Goal: Task Accomplishment & Management: Use online tool/utility

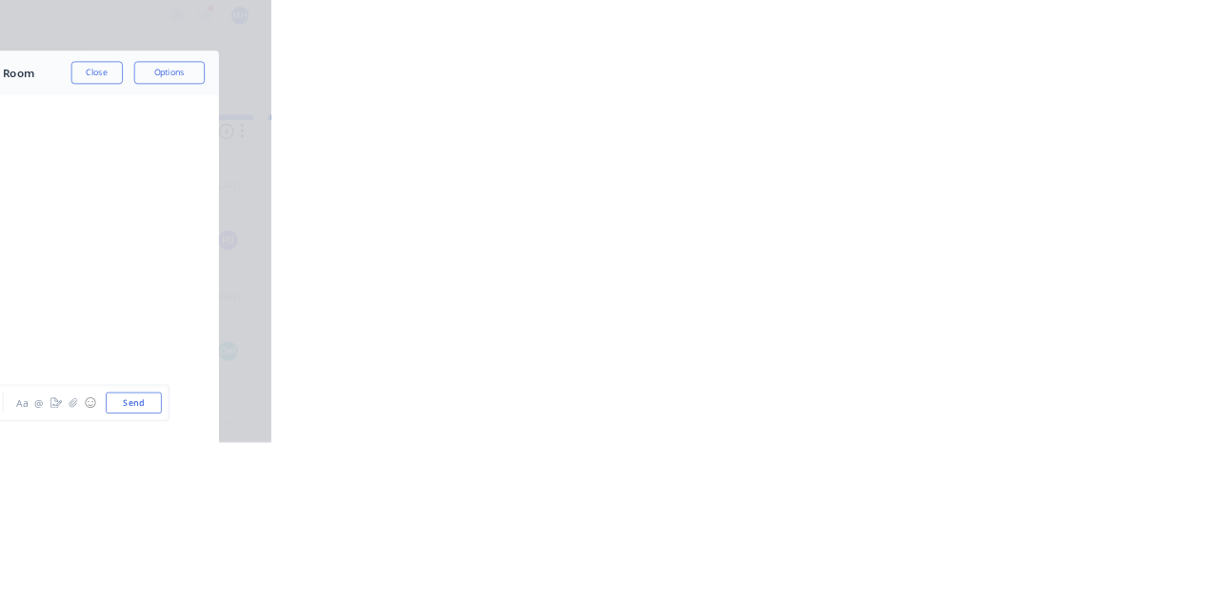
scroll to position [34, 0]
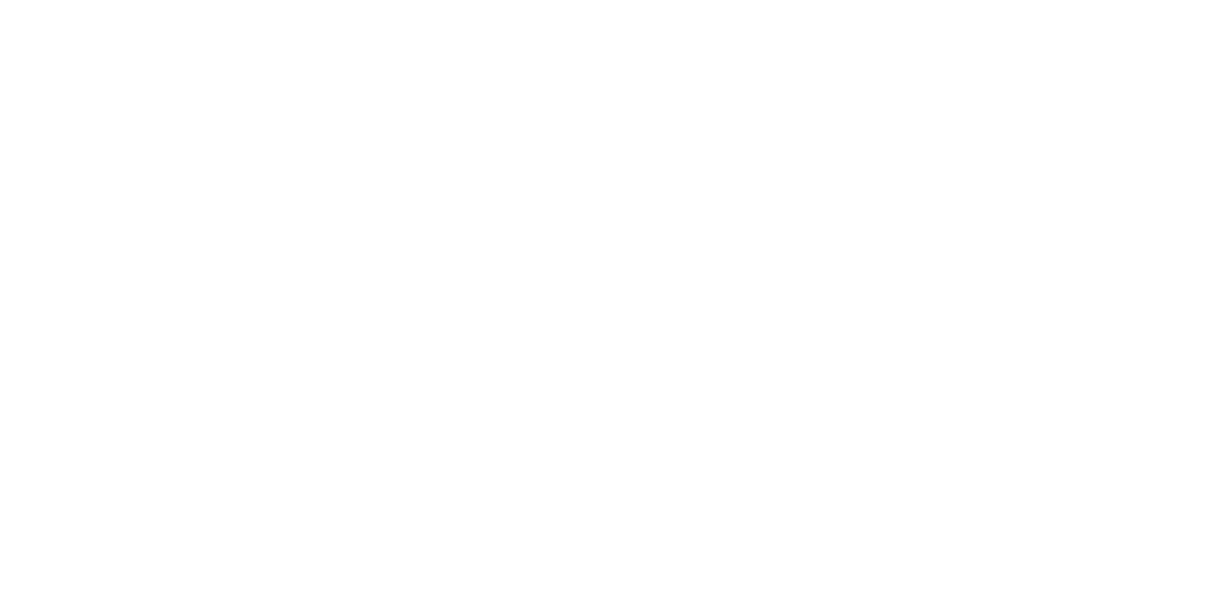
scroll to position [326, 0]
click at [252, 272] on button "Tracking" at bounding box center [161, 262] width 181 height 48
click at [802, 536] on icon "button" at bounding box center [797, 538] width 10 height 10
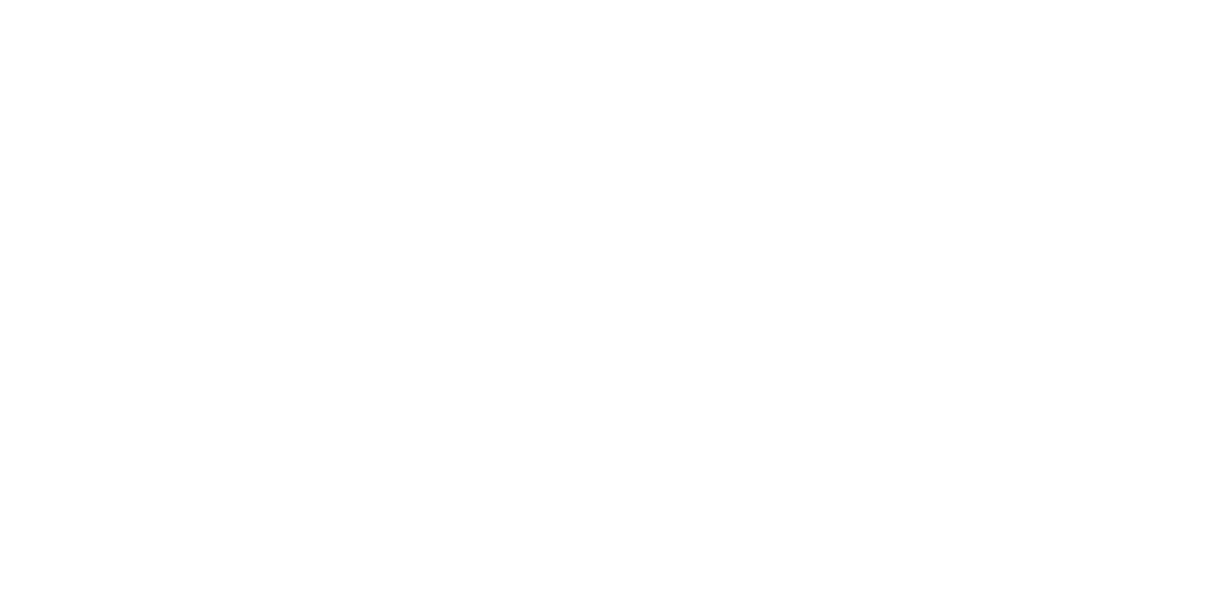
click at [602, 303] on button "Clock Off" at bounding box center [549, 302] width 105 height 30
click at [1019, 111] on button "Close" at bounding box center [983, 105] width 69 height 30
click at [252, 258] on button "Tracking" at bounding box center [161, 262] width 181 height 48
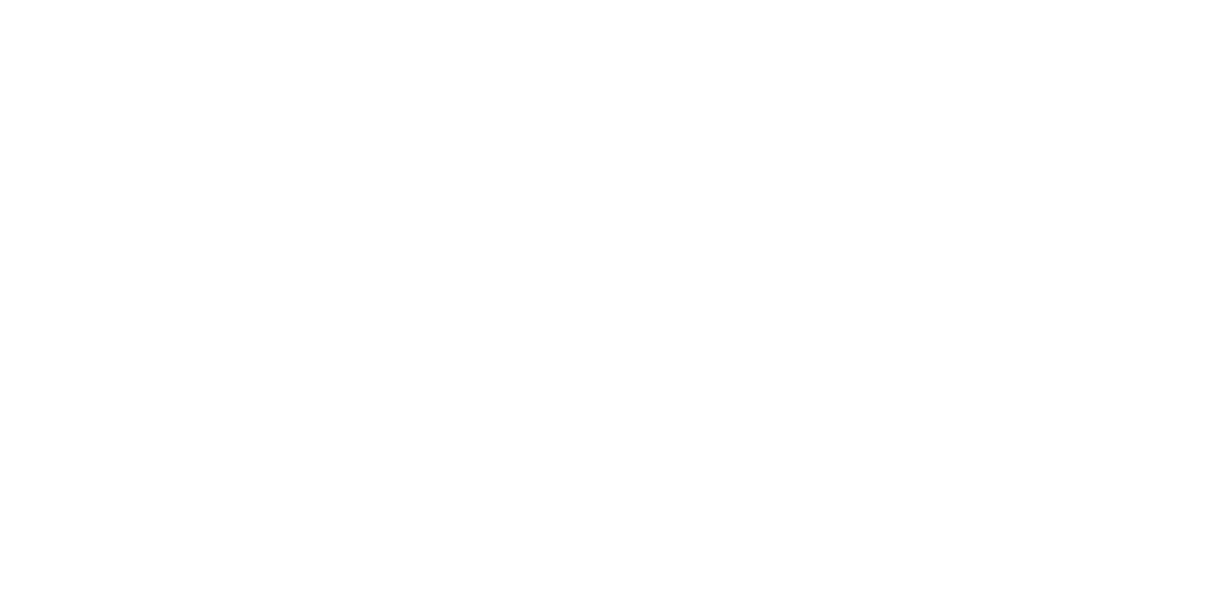
click at [742, 473] on icon "button" at bounding box center [737, 473] width 10 height 10
type input "m"
click at [602, 306] on button "Clock On" at bounding box center [549, 302] width 105 height 30
